Goal: Information Seeking & Learning: Learn about a topic

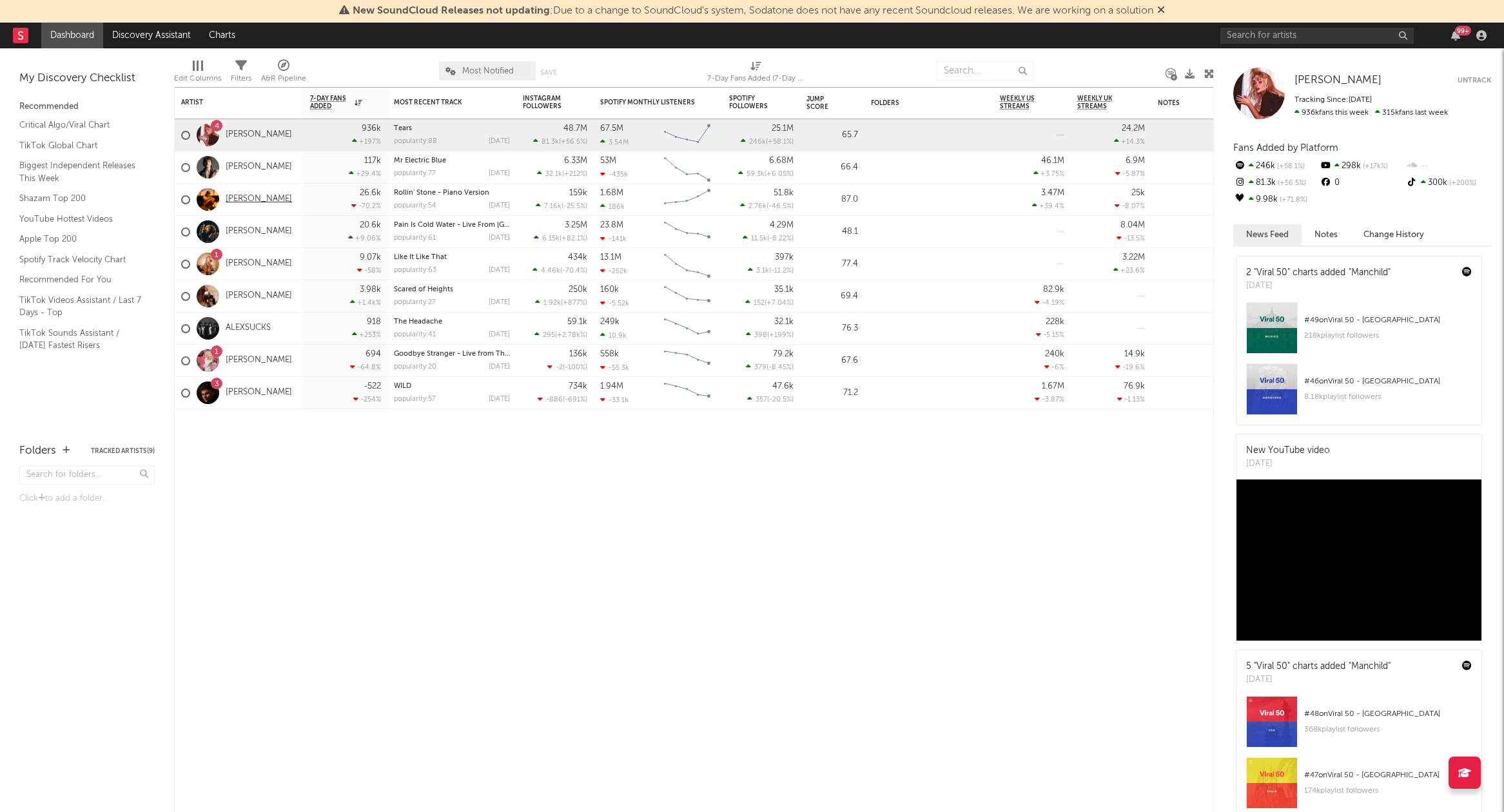
click at [255, 198] on link "[PERSON_NAME]" at bounding box center [259, 199] width 66 height 11
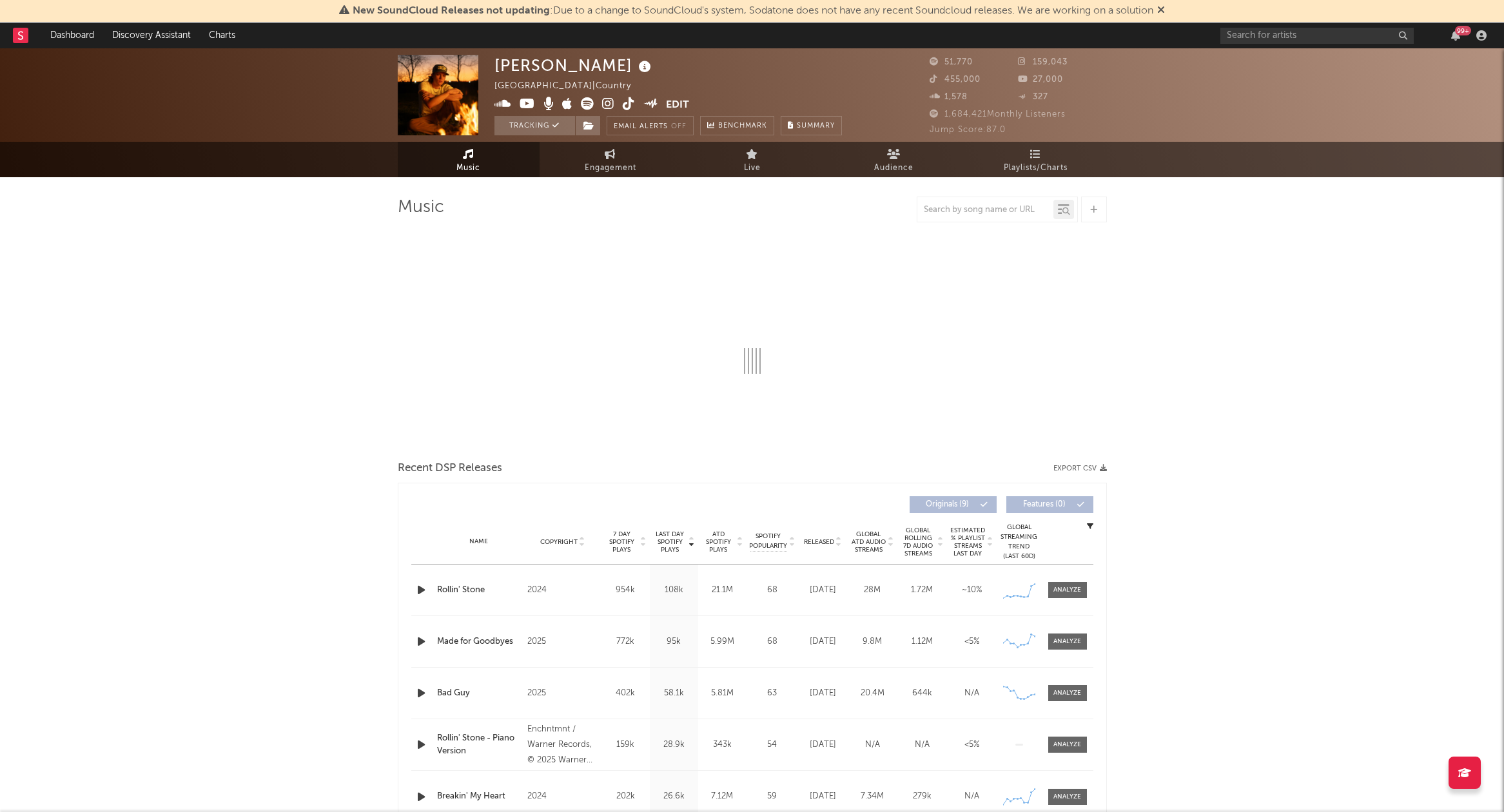
select select "6m"
